Goal: Task Accomplishment & Management: Complete application form

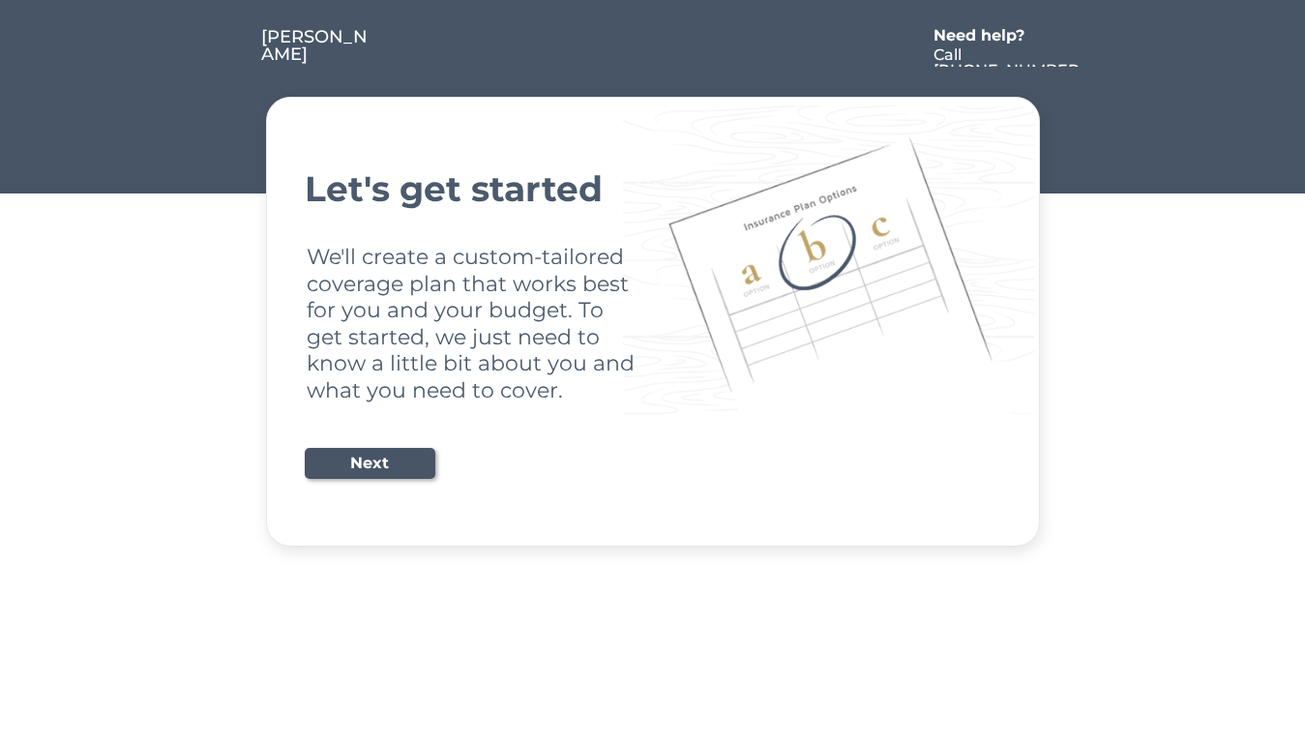
click at [652, 371] on div "Let's get started We'll create a custom-tailored coverage plan that works best …" at bounding box center [653, 321] width 696 height 401
click at [652, 274] on div "Let's get started We'll create a custom-tailored coverage plan that works best …" at bounding box center [653, 321] width 696 height 401
click at [653, 35] on div at bounding box center [647, 47] width 551 height 39
click at [653, 47] on div at bounding box center [647, 47] width 551 height 39
click at [224, 47] on div at bounding box center [225, 47] width 73 height 39
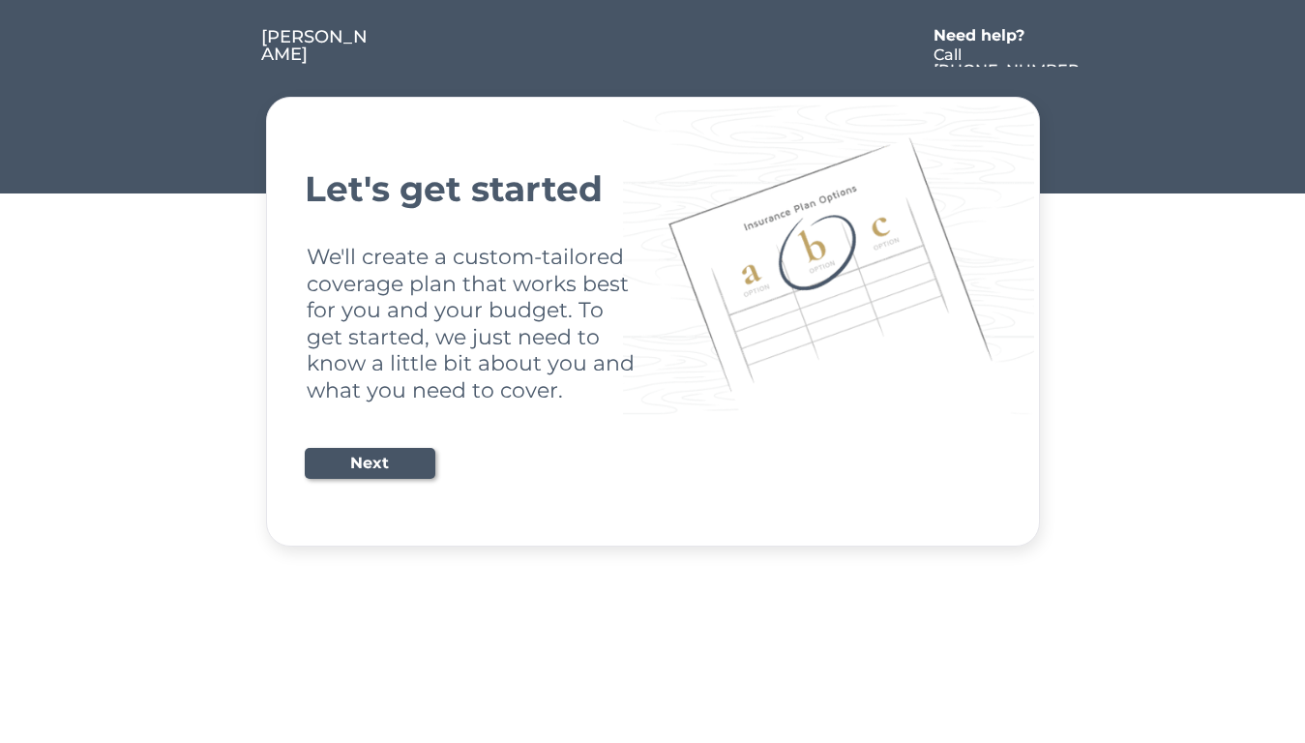
click at [648, 47] on div at bounding box center [647, 47] width 551 height 39
click at [989, 38] on div "Need help?" at bounding box center [988, 35] width 111 height 15
click at [1100, 47] on div at bounding box center [1099, 47] width 35 height 39
click at [228, 67] on div at bounding box center [228, 67] width 10 height 10
